Goal: Check status: Check status

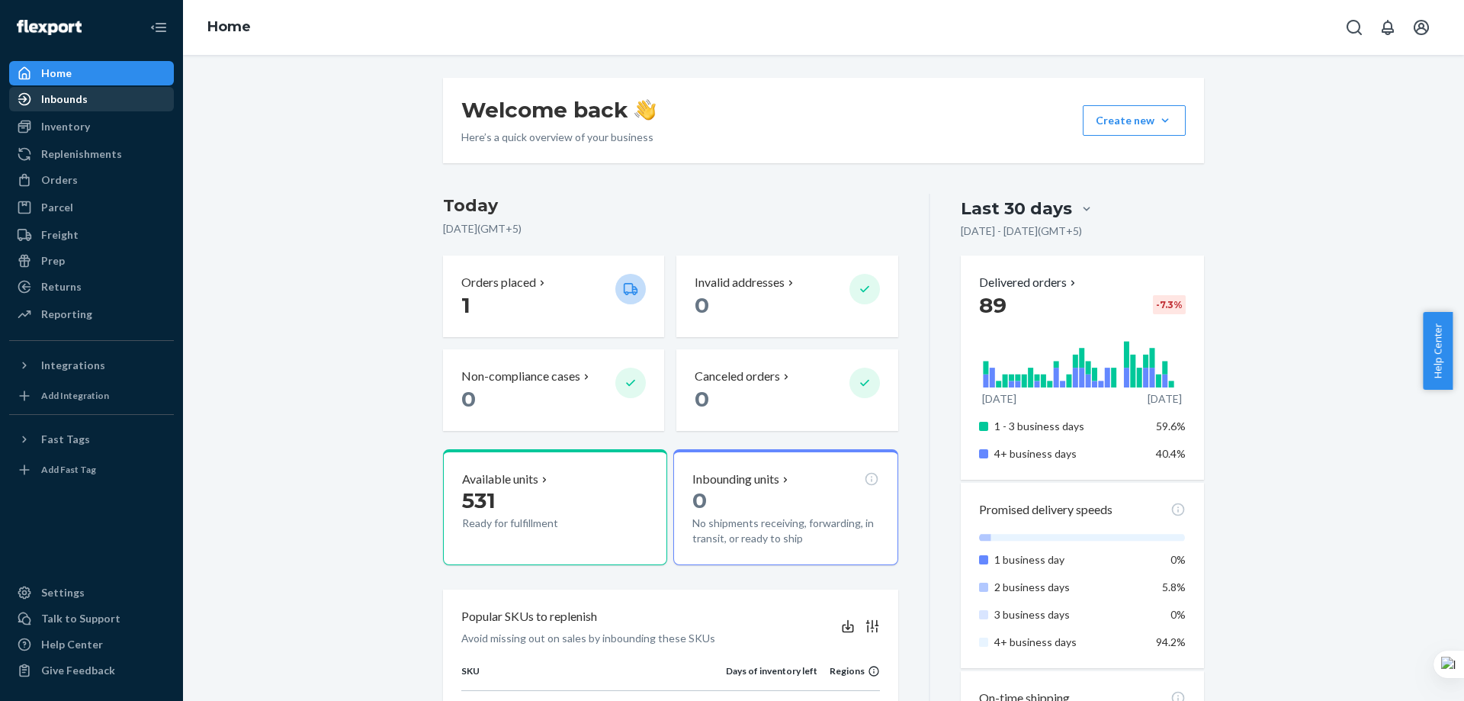
click at [101, 107] on div "Inbounds" at bounding box center [92, 98] width 162 height 21
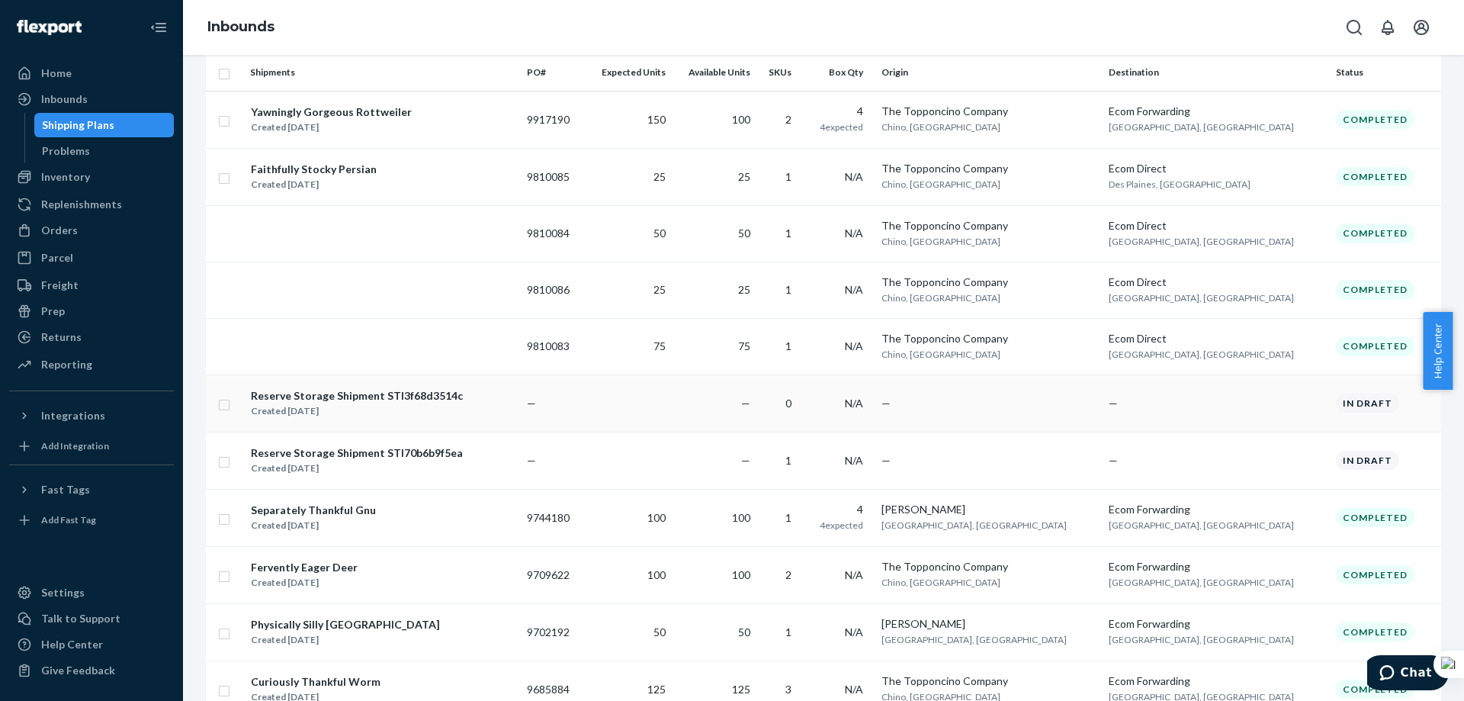
scroll to position [76, 0]
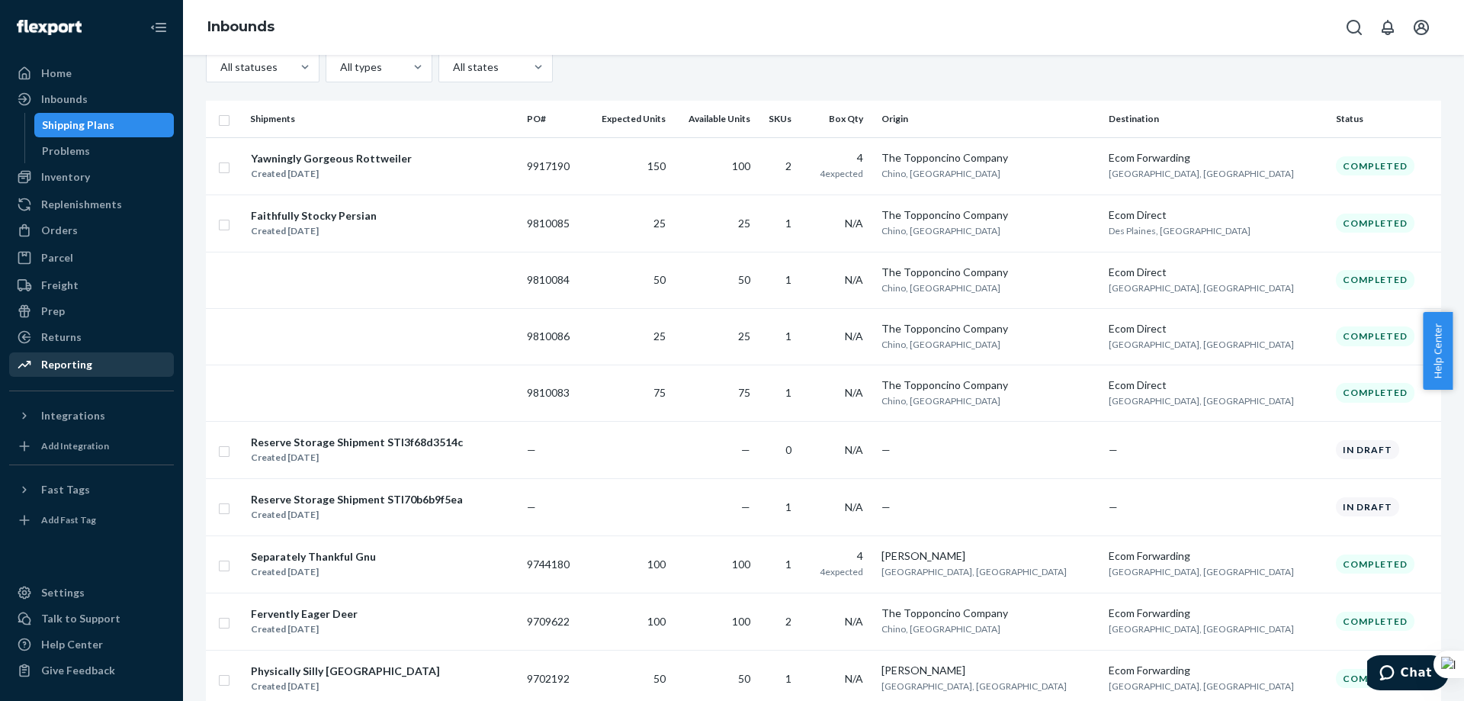
click at [80, 365] on div "Reporting" at bounding box center [66, 364] width 51 height 15
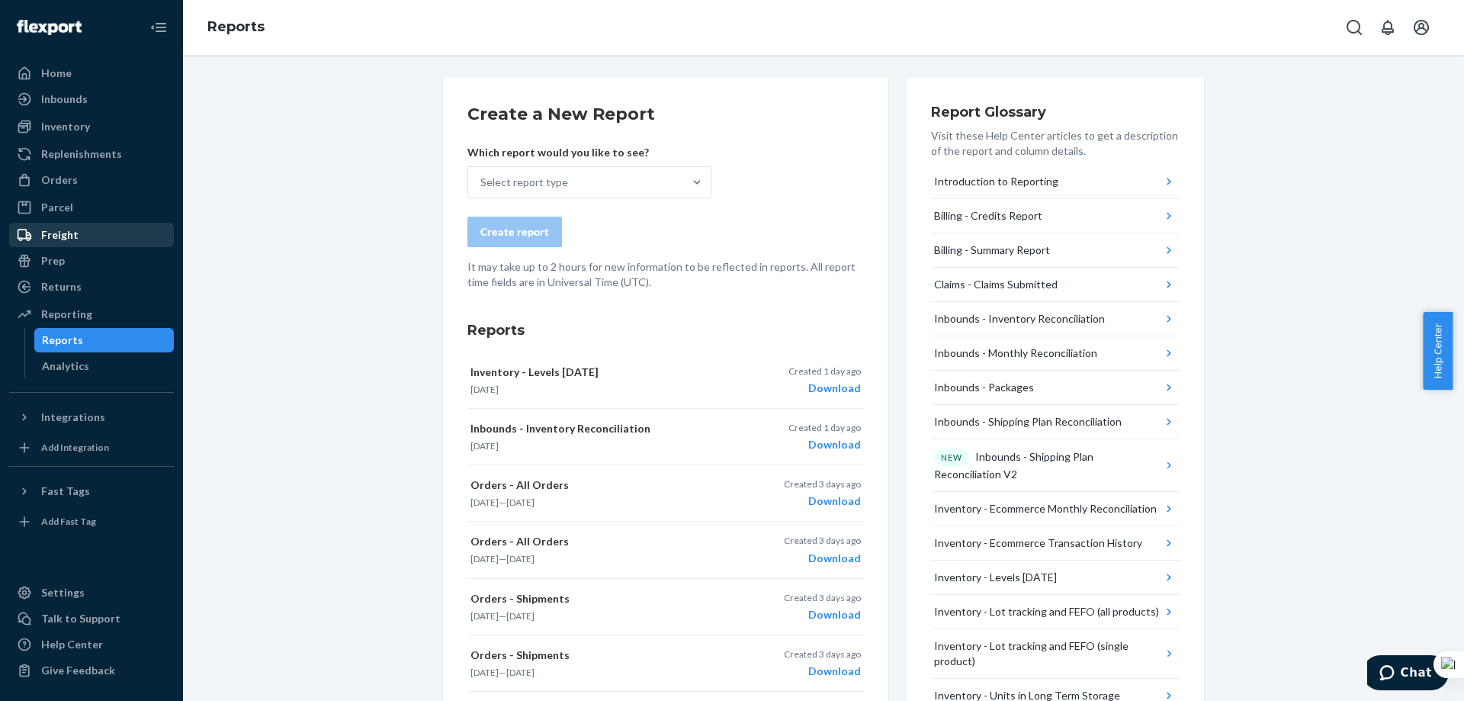
click at [100, 240] on div "Freight" at bounding box center [92, 234] width 162 height 21
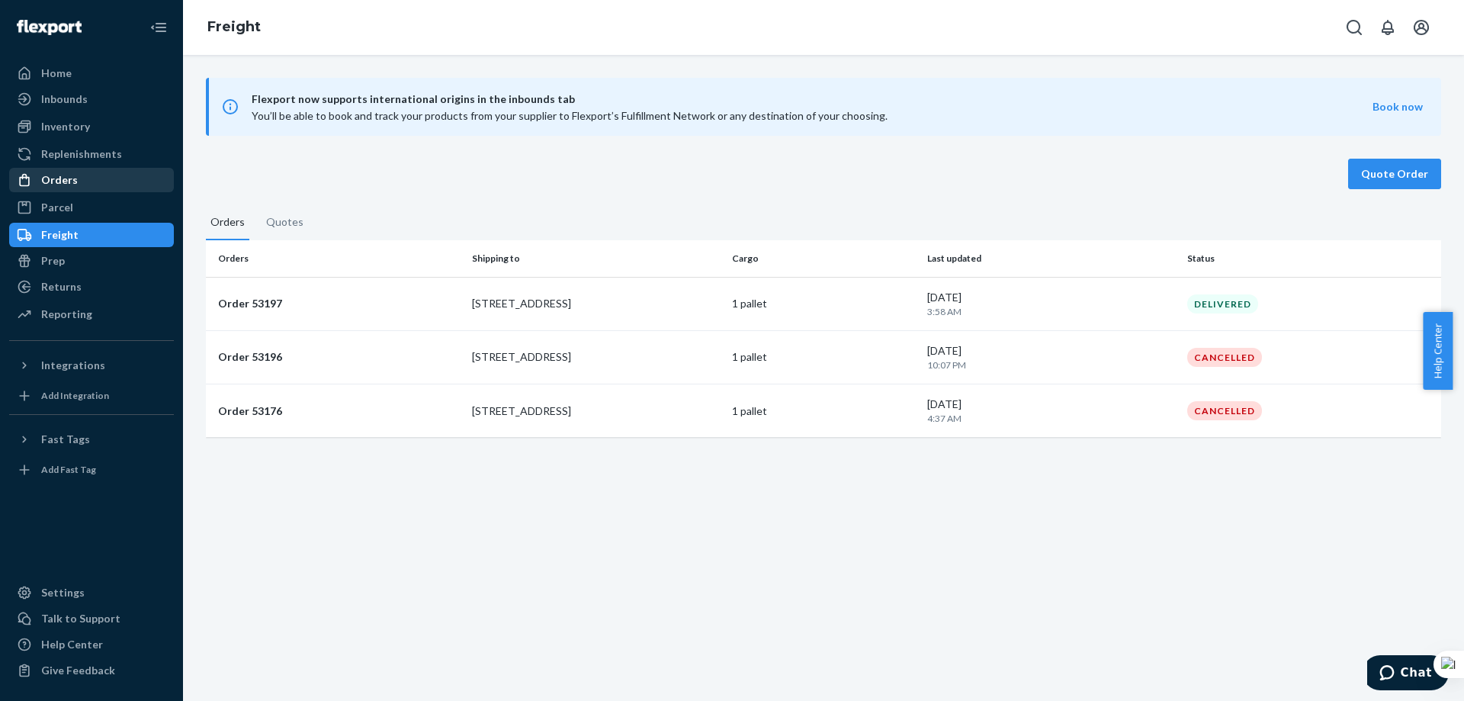
click at [85, 181] on div "Orders" at bounding box center [92, 179] width 162 height 21
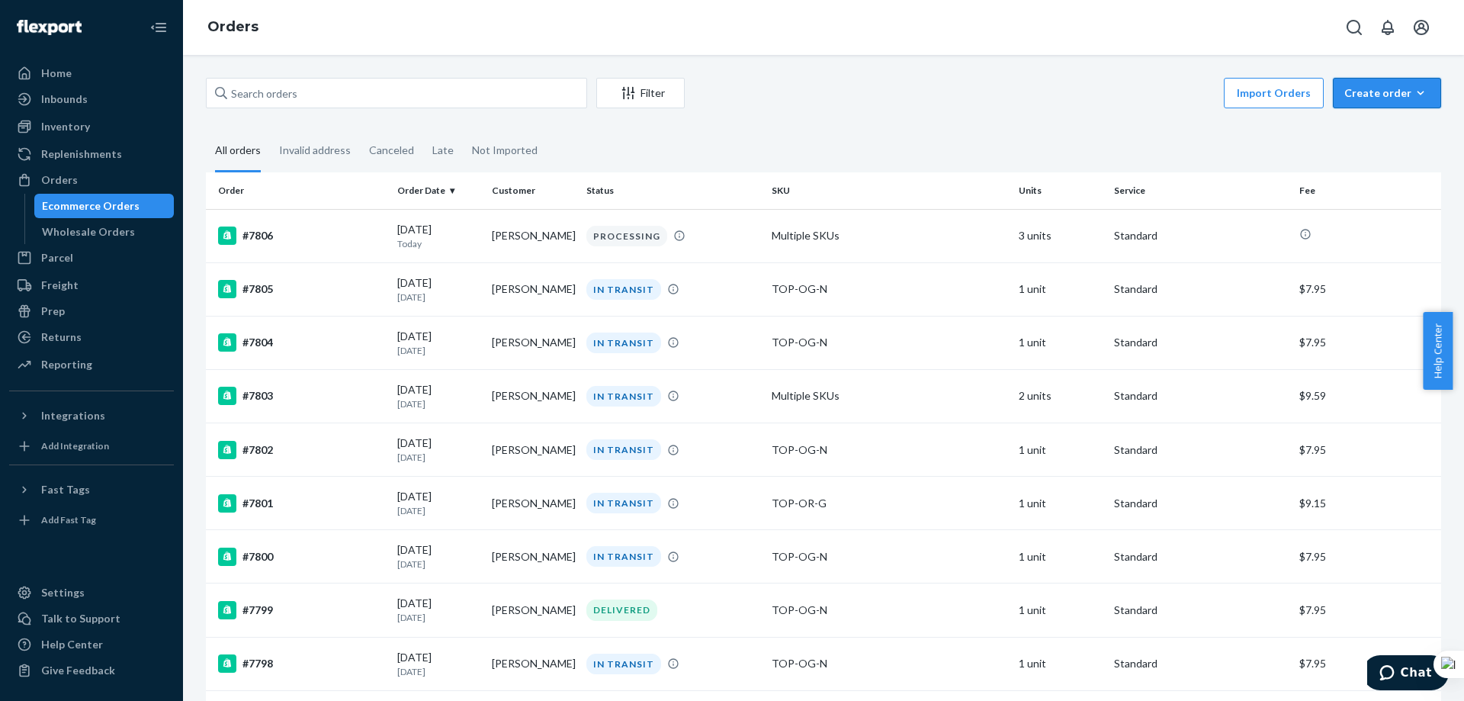
click at [1413, 89] on icon "button" at bounding box center [1420, 92] width 15 height 15
click at [1090, 106] on div "Import Orders Create order Ecommerce order Removal order" at bounding box center [1067, 95] width 747 height 34
click at [1413, 91] on icon "button" at bounding box center [1420, 92] width 15 height 15
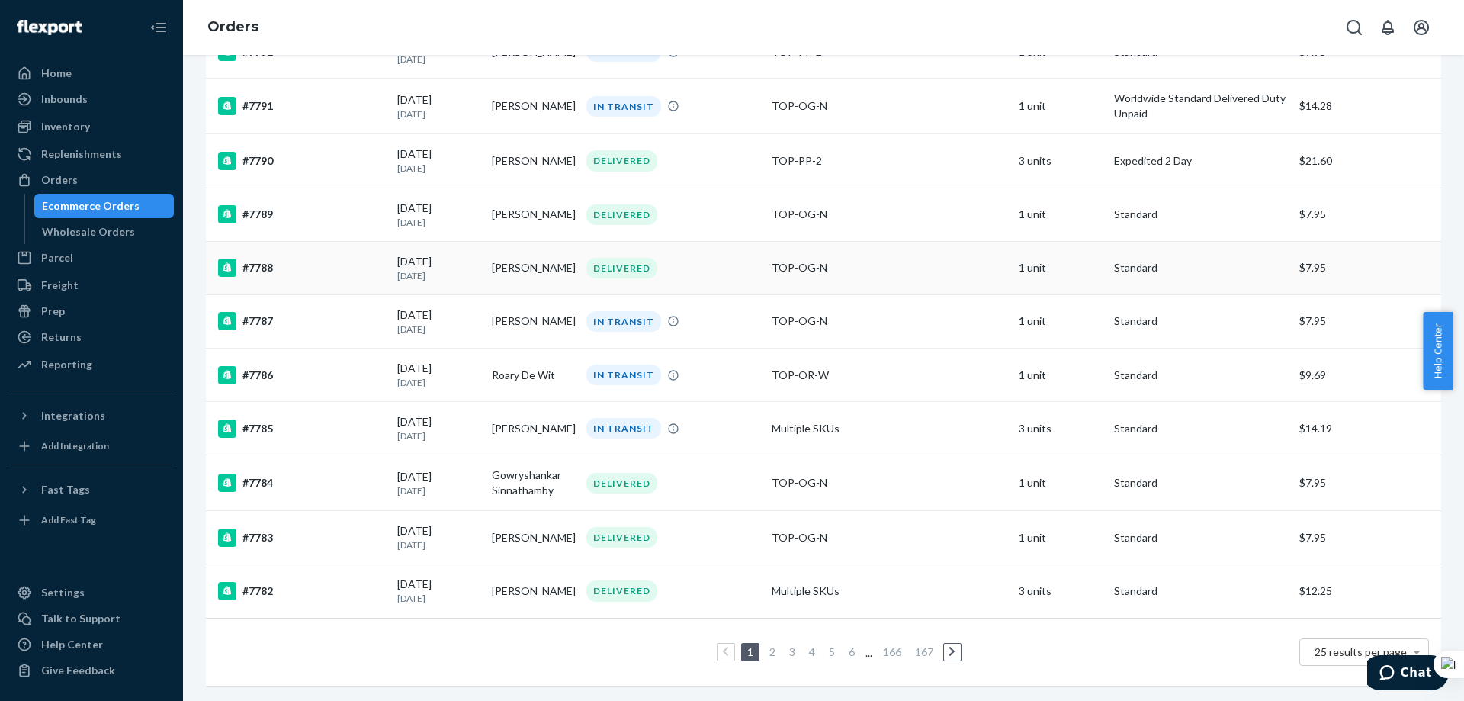
scroll to position [967, 0]
